Goal: Check status: Check status

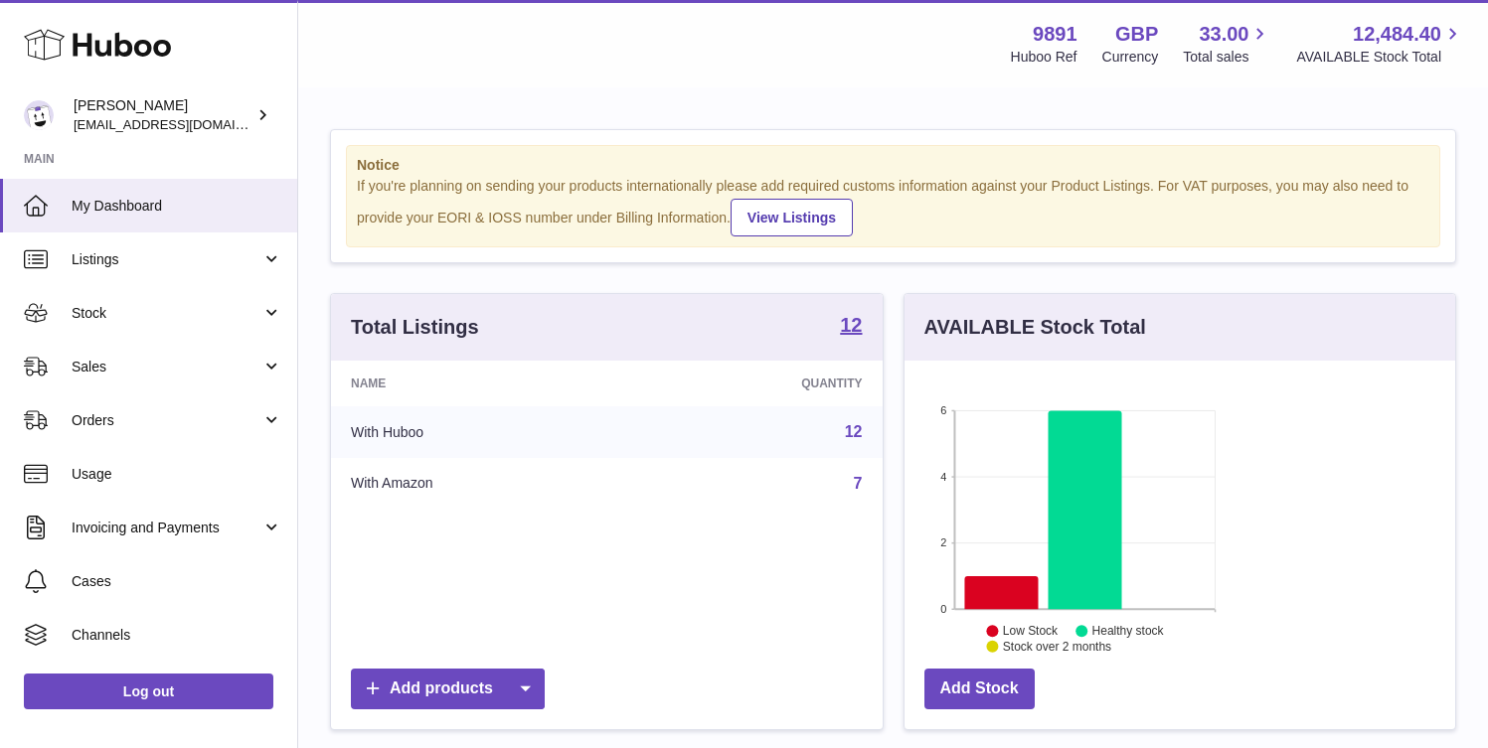
scroll to position [310, 360]
click at [203, 369] on span "Sales" at bounding box center [167, 367] width 190 height 19
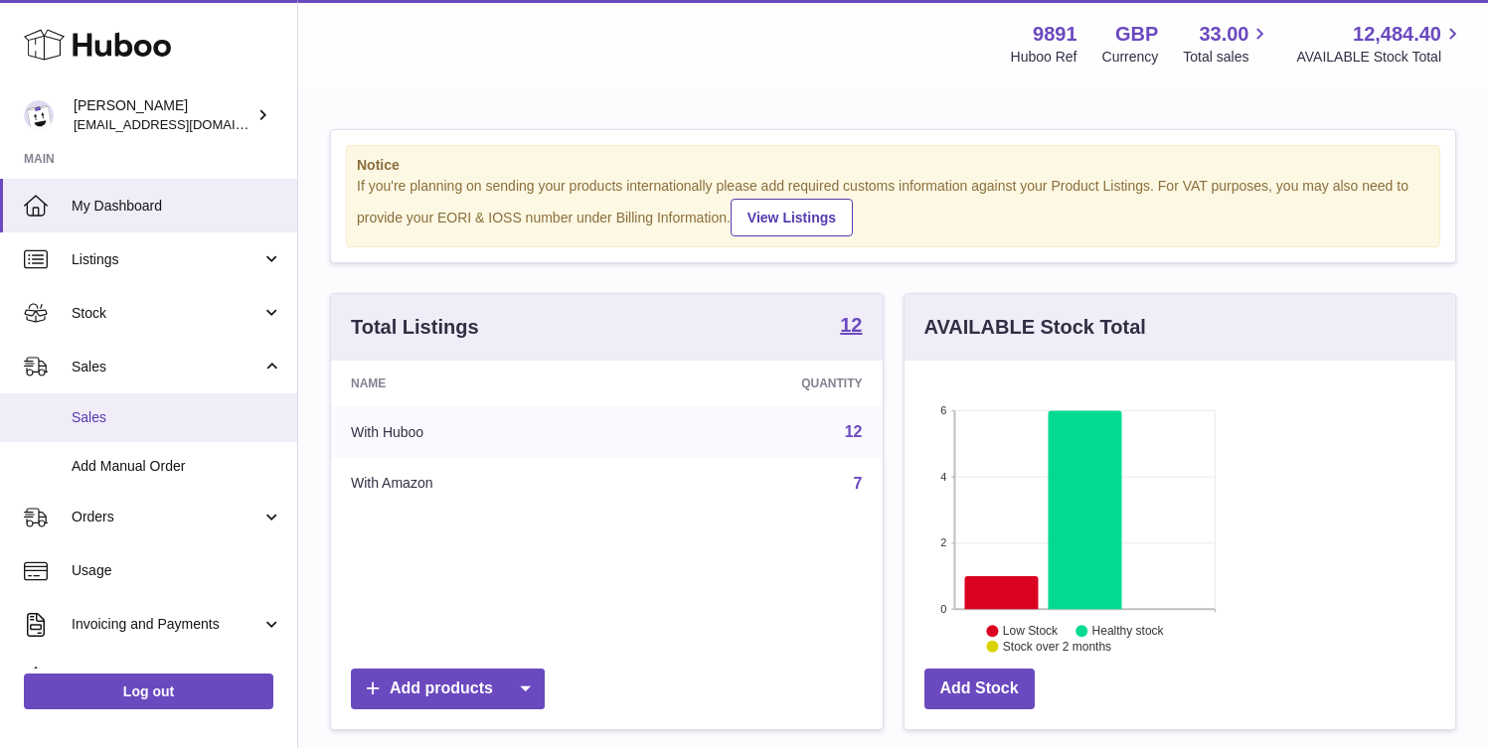
click at [194, 426] on span "Sales" at bounding box center [177, 418] width 211 height 19
